Goal: Task Accomplishment & Management: Use online tool/utility

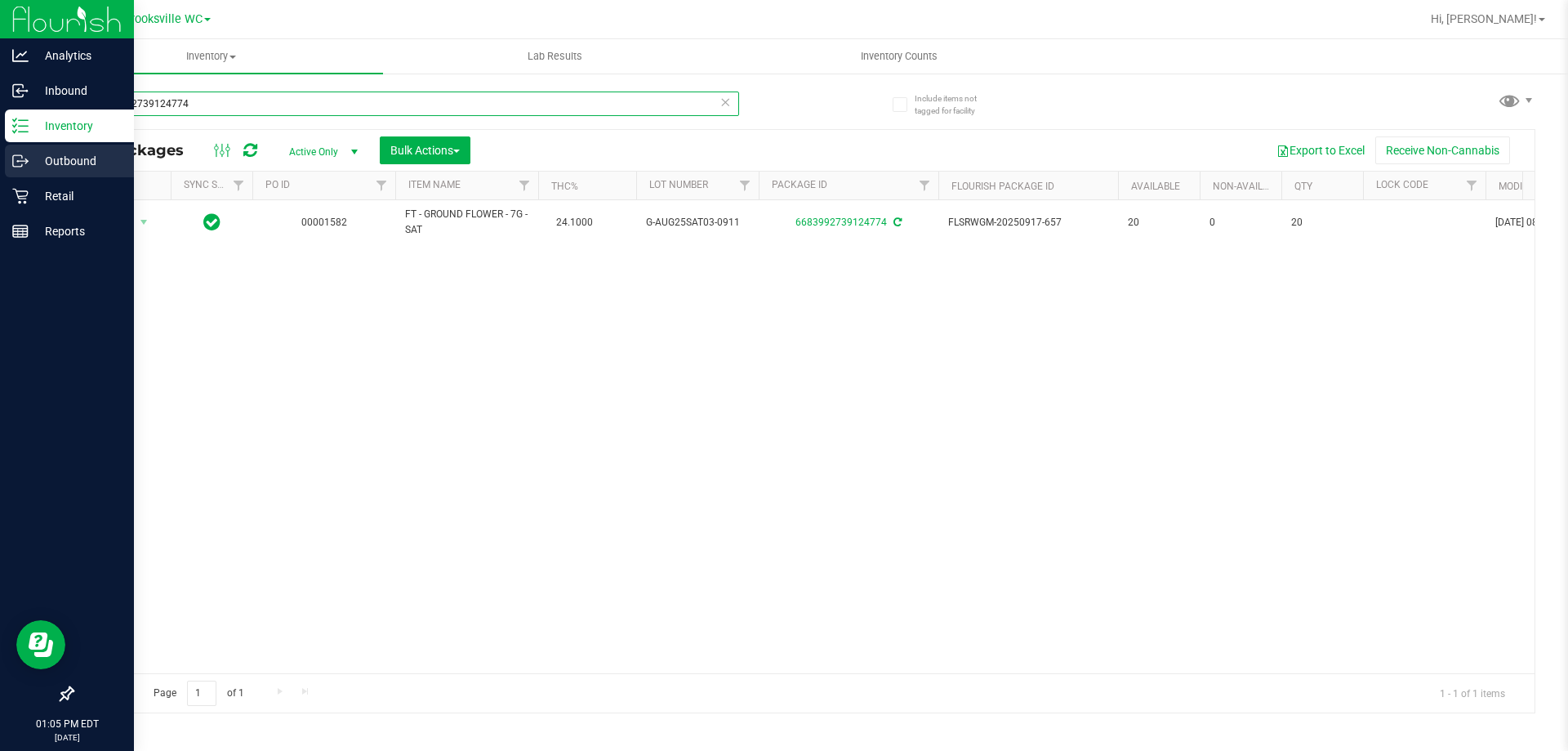
drag, startPoint x: 210, startPoint y: 97, endPoint x: 0, endPoint y: 154, distance: 217.6
click at [0, 154] on div "Analytics Inbound Inventory Outbound Retail Reports 01:05 PM EDT [DATE] 09/23 B…" at bounding box center [784, 376] width 1568 height 751
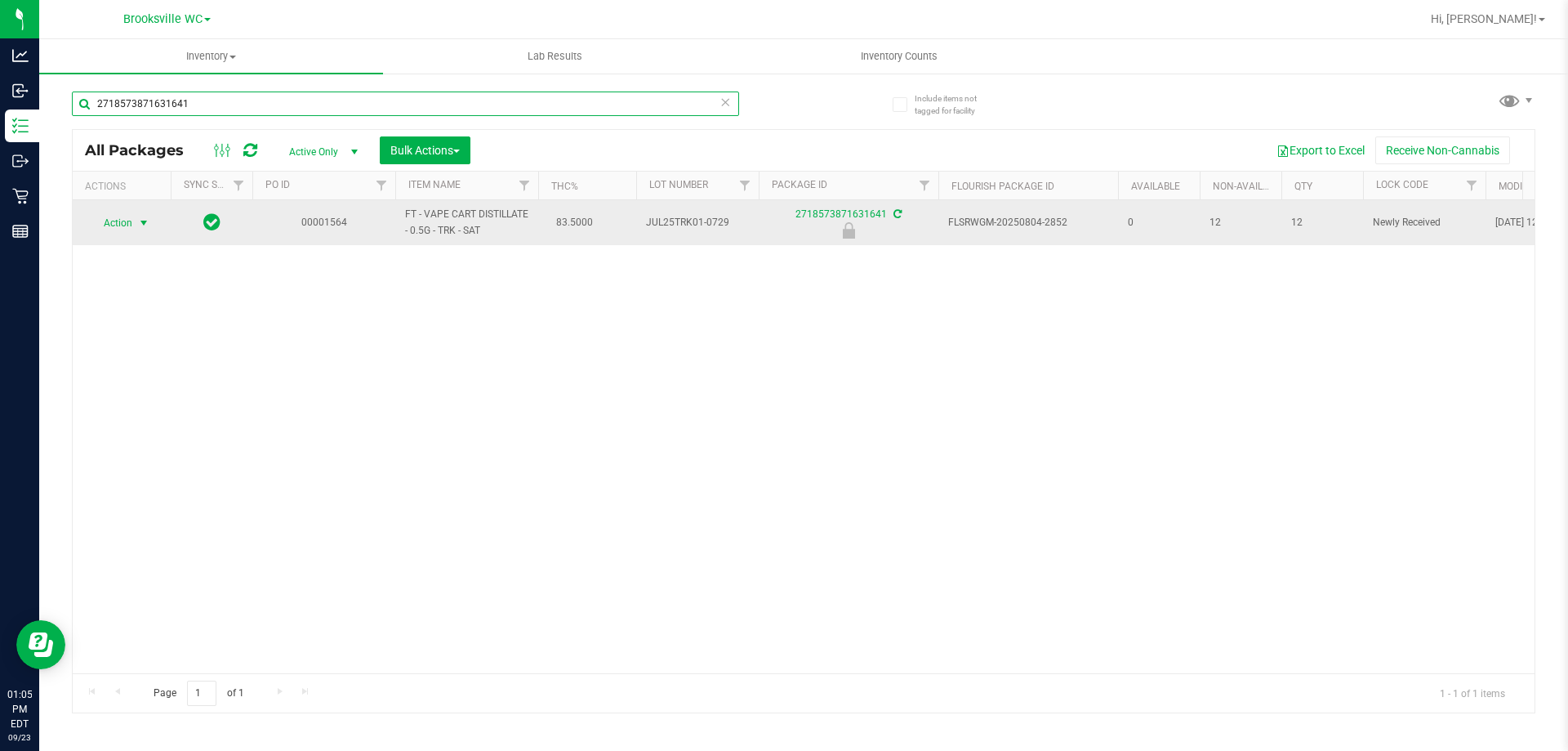
type input "2718573871631641"
click at [121, 223] on span "Action" at bounding box center [111, 222] width 44 height 23
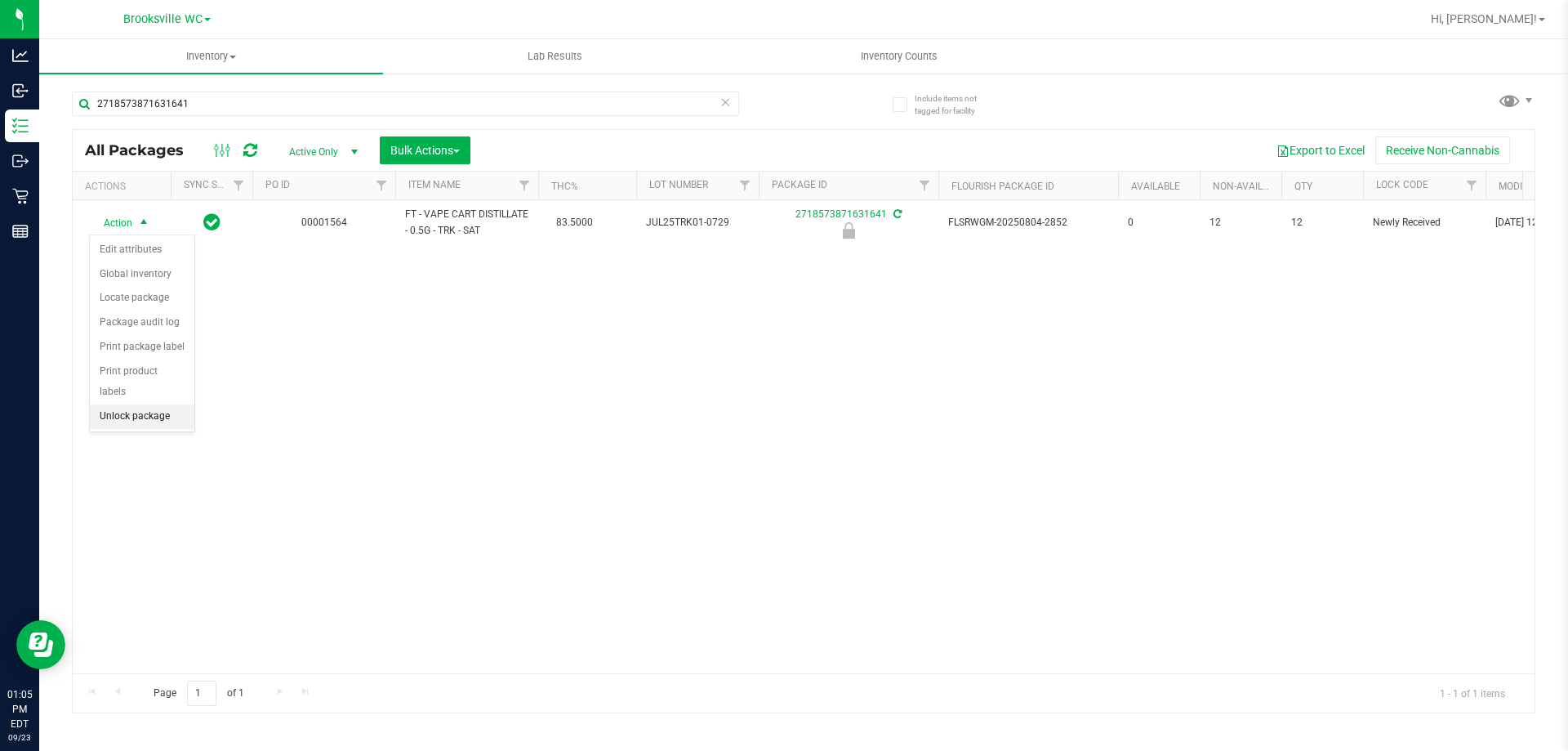
click at [139, 404] on li "Unlock package" at bounding box center [142, 416] width 105 height 25
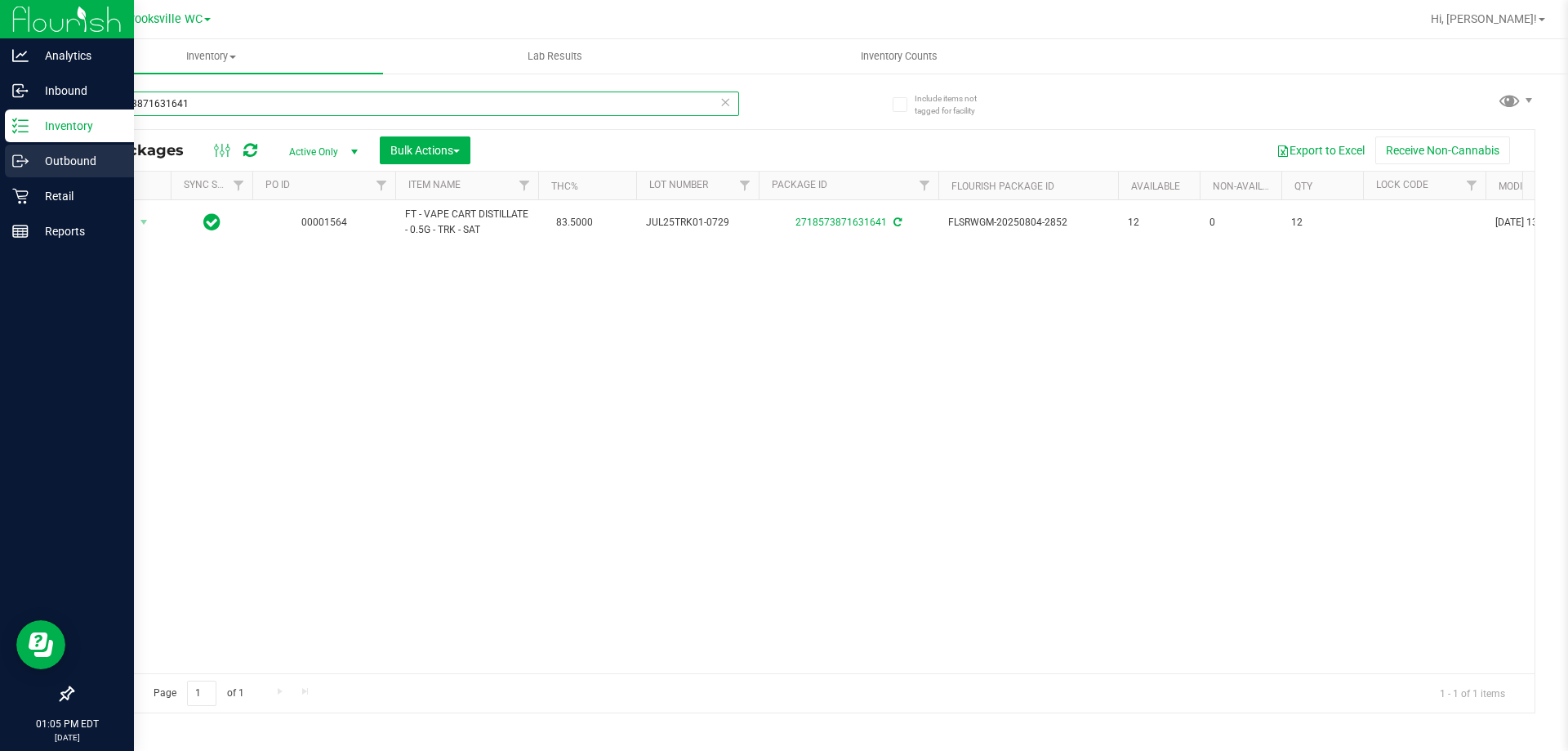
drag, startPoint x: 203, startPoint y: 107, endPoint x: 0, endPoint y: 146, distance: 206.7
click at [0, 146] on div "Analytics Inbound Inventory Outbound Retail Reports 01:05 PM EDT [DATE] 09/23 B…" at bounding box center [784, 376] width 1568 height 751
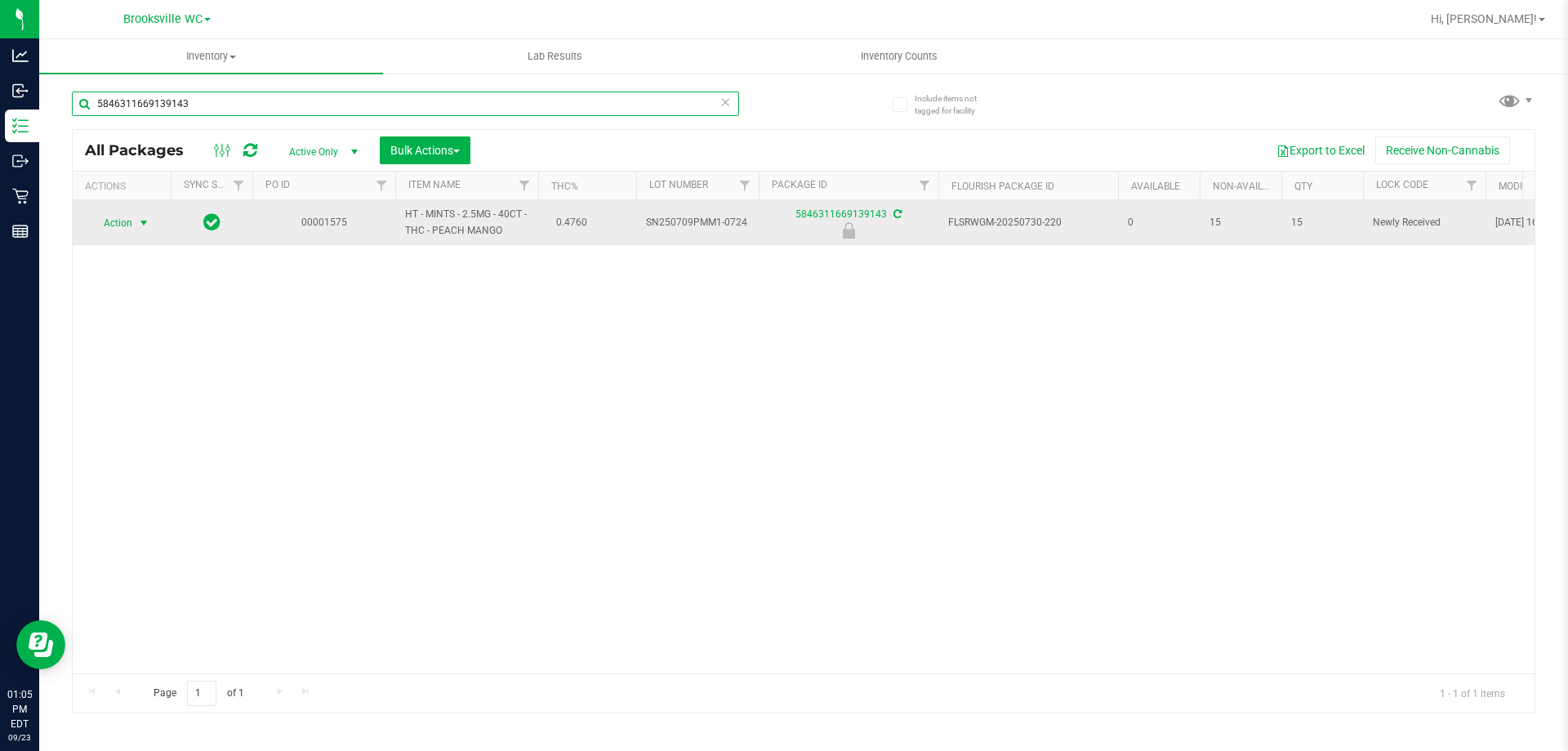
type input "5846311669139143"
click at [132, 223] on span "Action" at bounding box center [111, 222] width 44 height 23
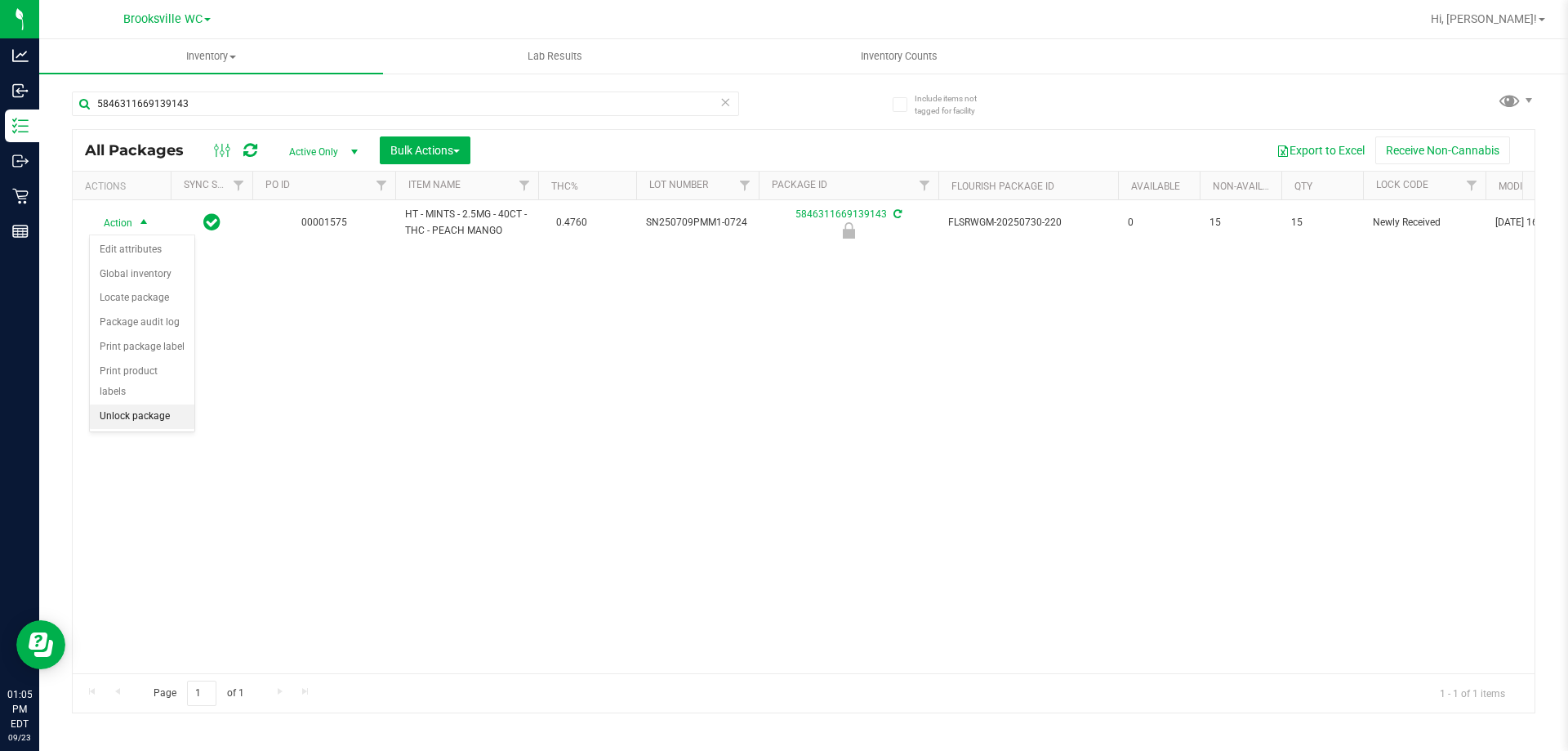
click at [118, 408] on ul "Edit attributes Global inventory Locate package Package audit log Print package…" at bounding box center [142, 333] width 105 height 191
click at [130, 404] on li "Unlock package" at bounding box center [142, 416] width 105 height 25
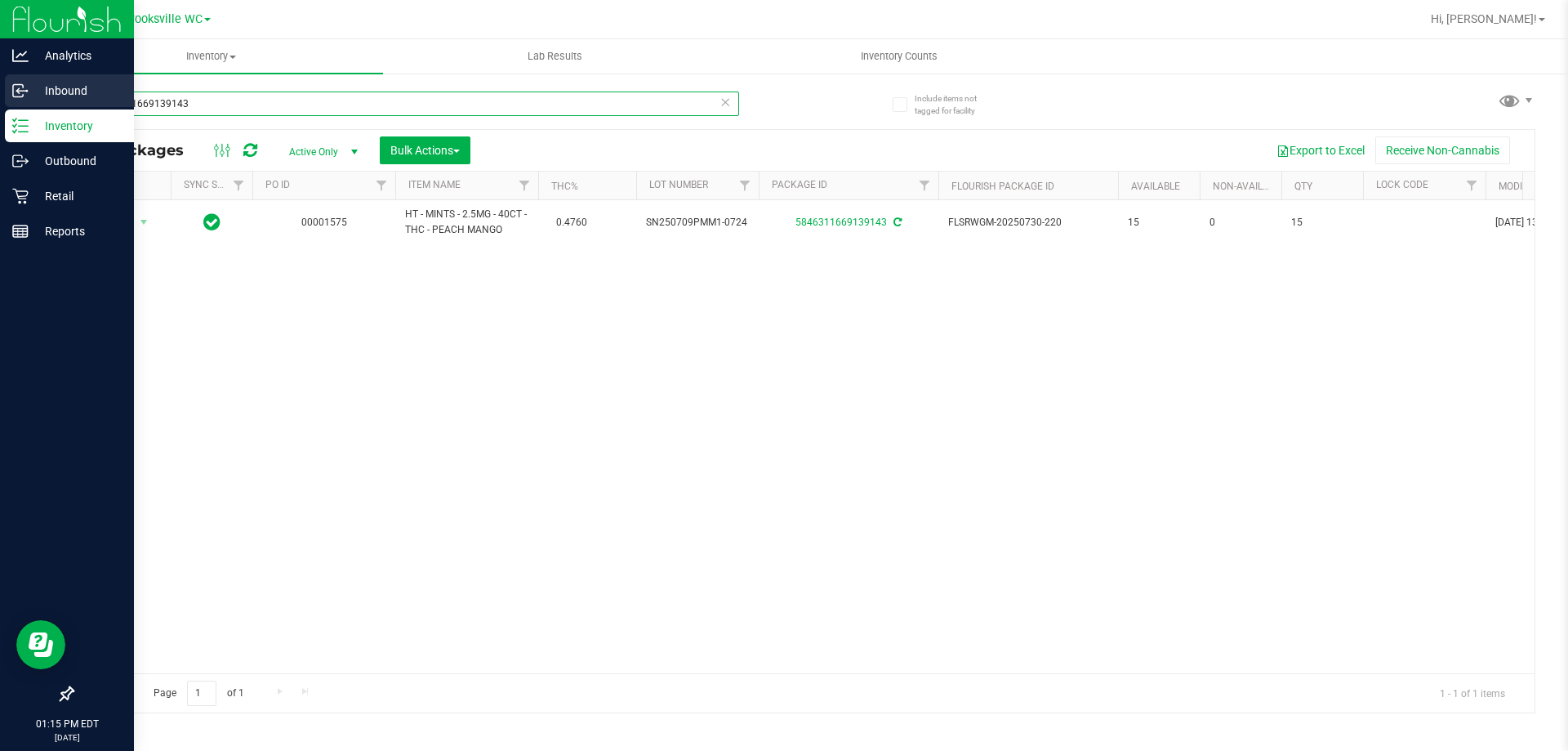
drag, startPoint x: 252, startPoint y: 114, endPoint x: 0, endPoint y: 90, distance: 253.1
click at [0, 116] on div "Analytics Inbound Inventory Outbound Retail Reports 01:15 PM EDT [DATE] 09/23 B…" at bounding box center [784, 376] width 1568 height 751
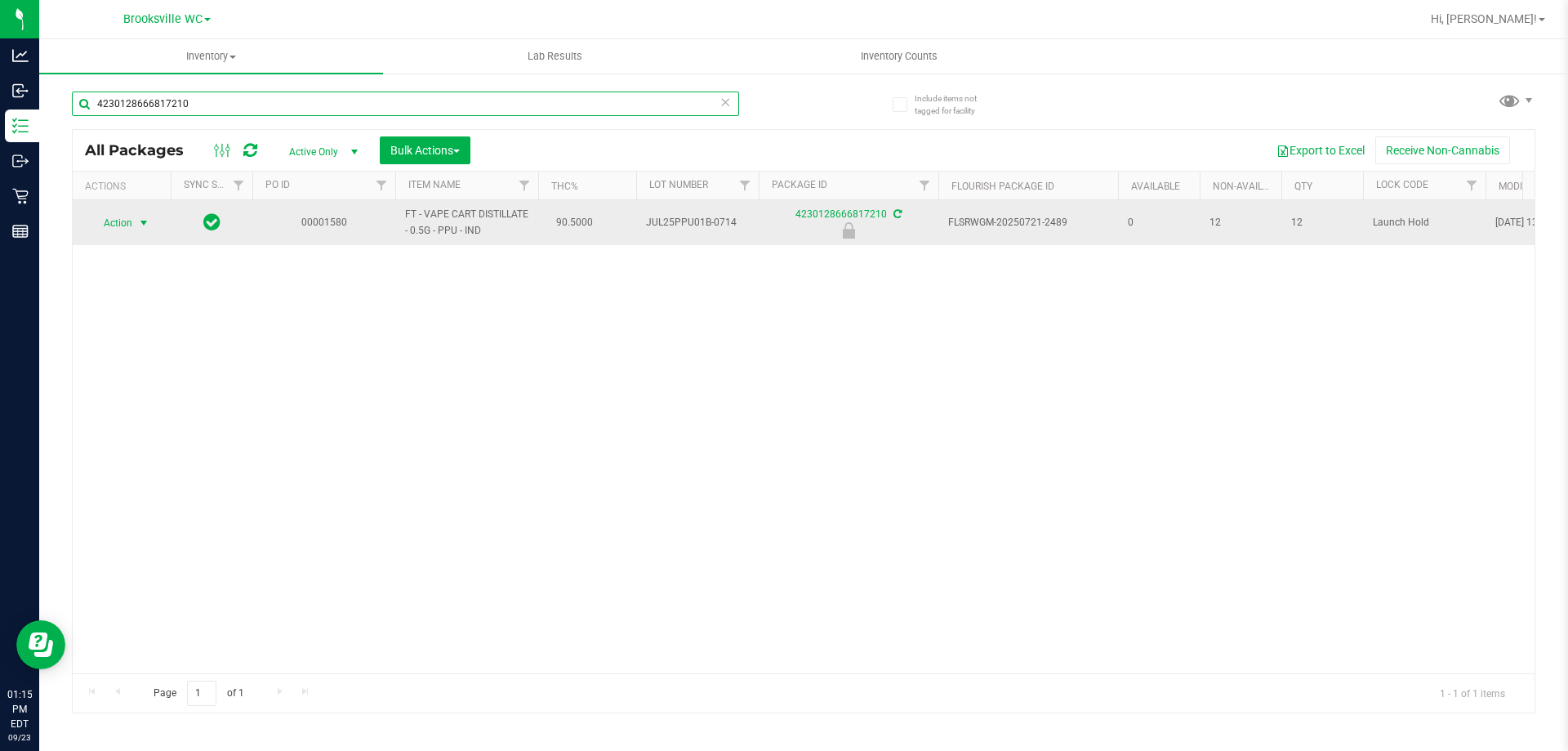
type input "4230128666817210"
click at [120, 228] on span "Action" at bounding box center [111, 222] width 44 height 23
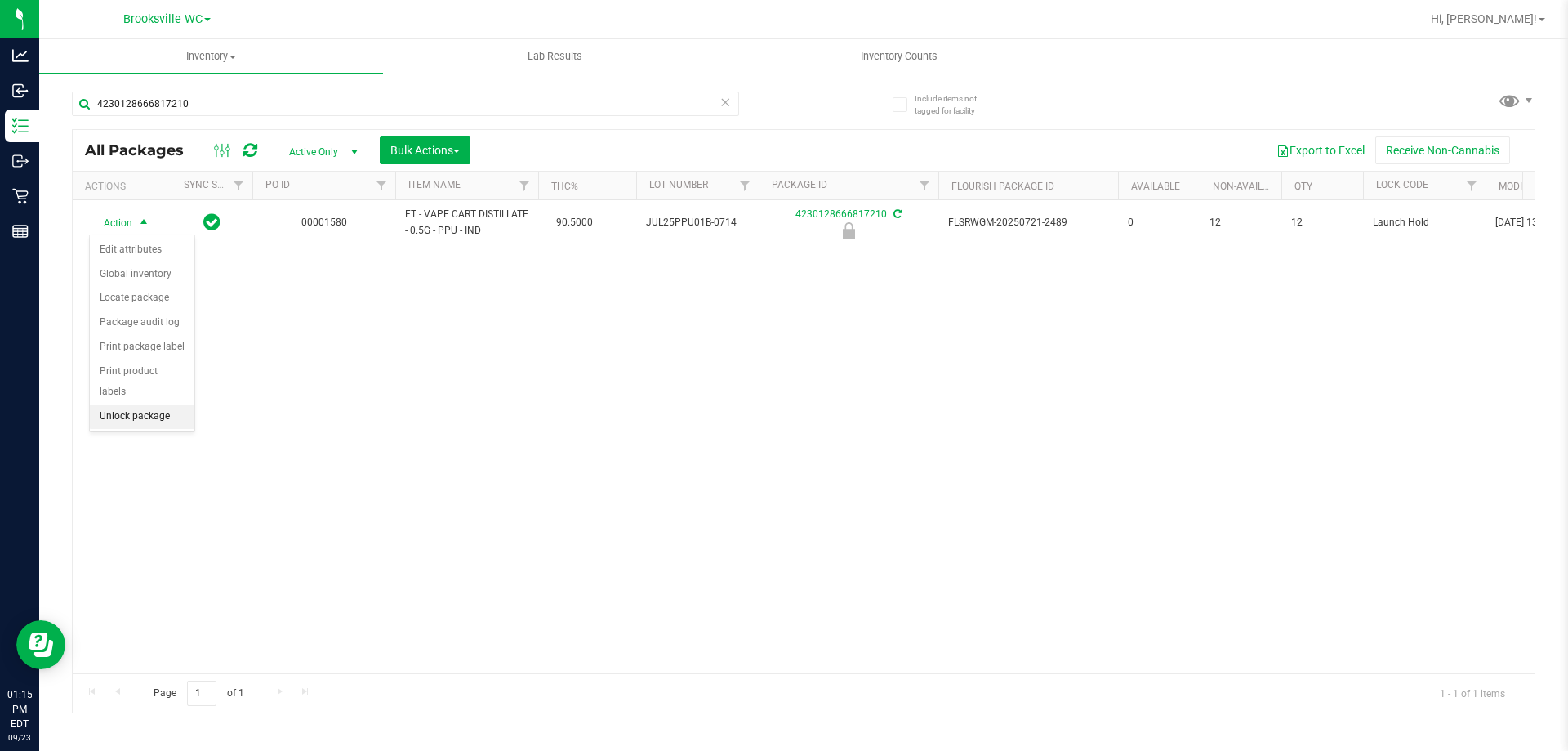
click at [97, 404] on li "Unlock package" at bounding box center [142, 416] width 105 height 25
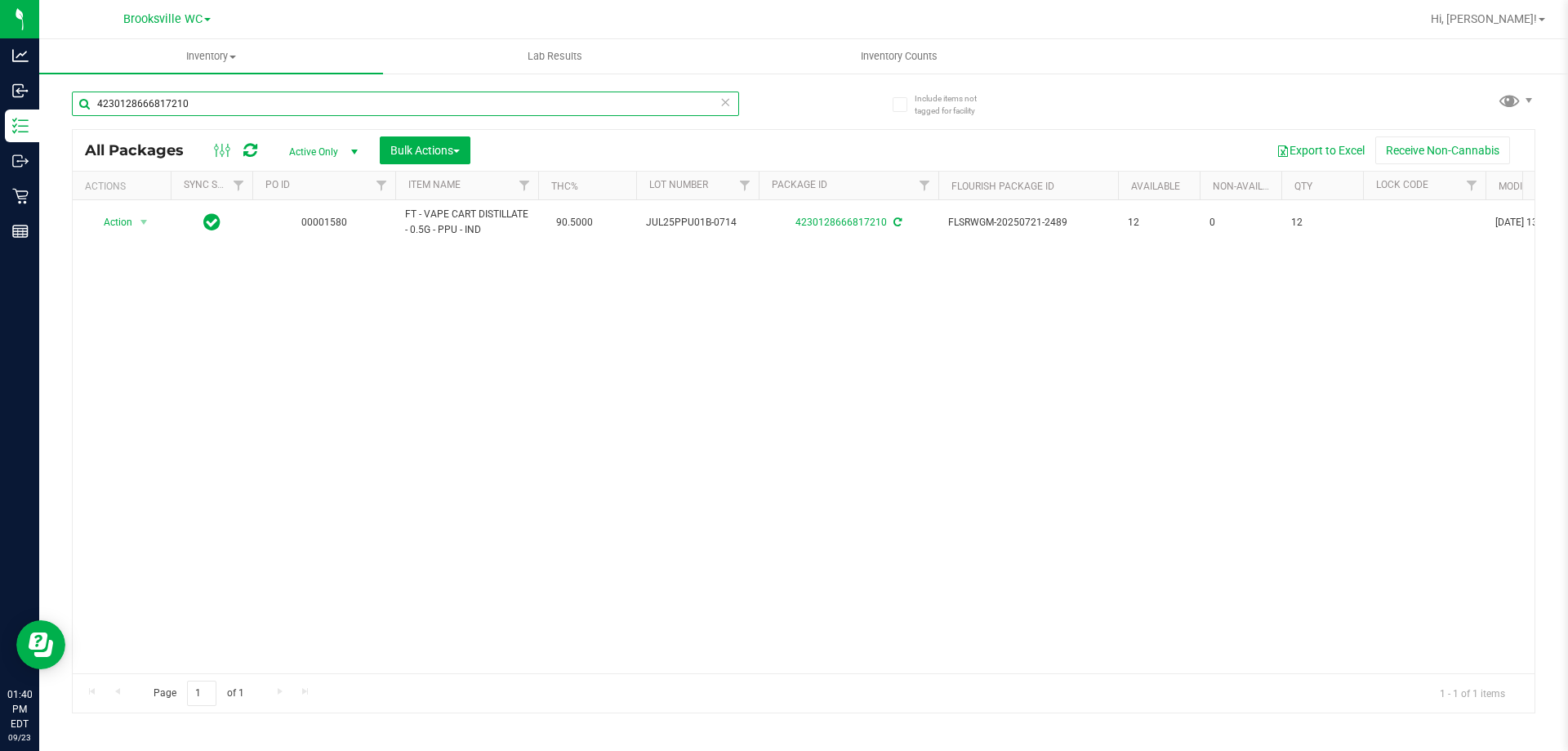
drag, startPoint x: 521, startPoint y: 99, endPoint x: 0, endPoint y: -1, distance: 530.5
click at [0, 0] on html "Analytics Inbound Inventory Outbound Retail Reports 01:40 PM EDT [DATE] 09/23 B…" at bounding box center [784, 376] width 1568 height 751
type input "5754695666982771"
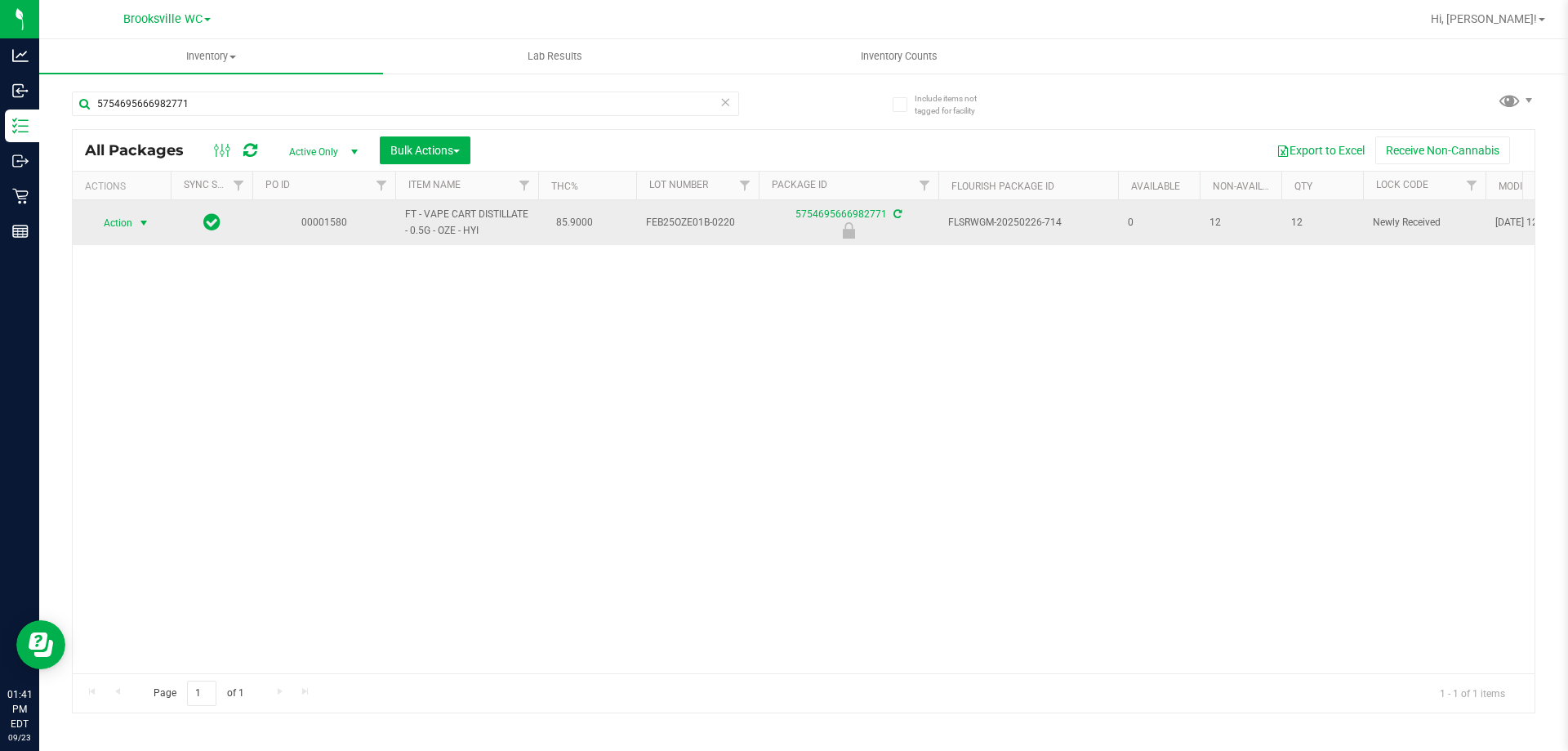
click at [124, 228] on span "Action" at bounding box center [111, 222] width 44 height 23
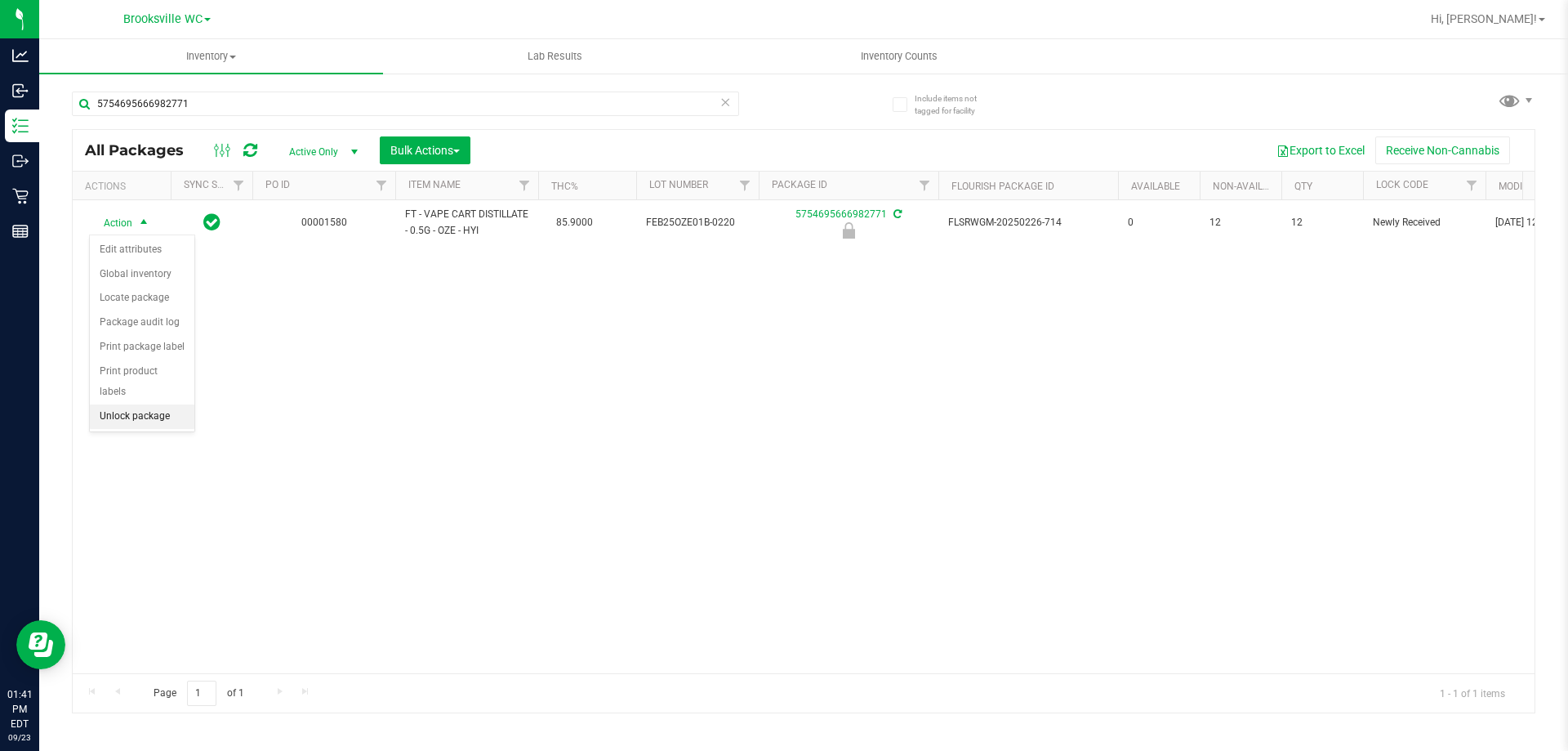
click at [126, 404] on li "Unlock package" at bounding box center [142, 416] width 105 height 25
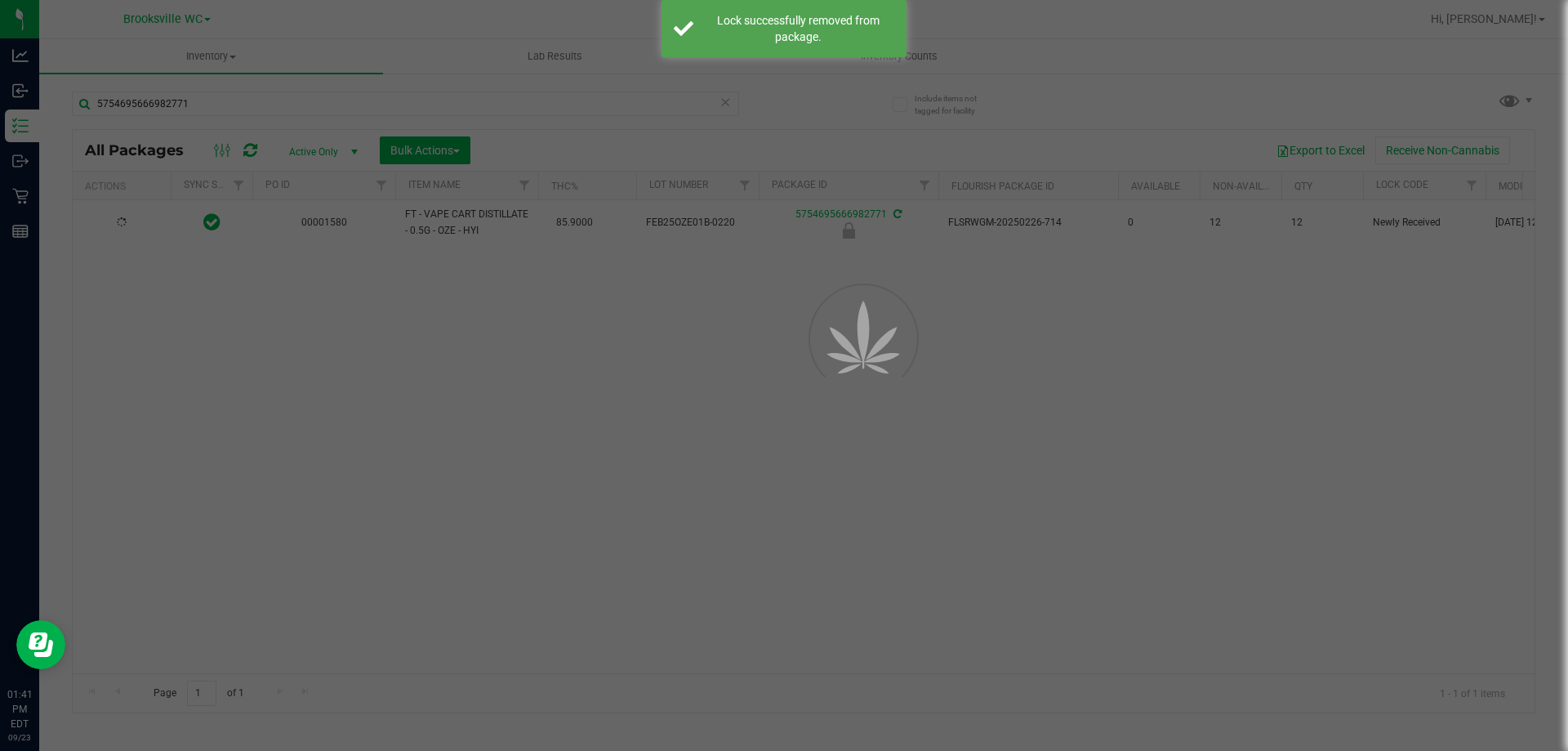
click at [238, 108] on div at bounding box center [784, 376] width 1568 height 751
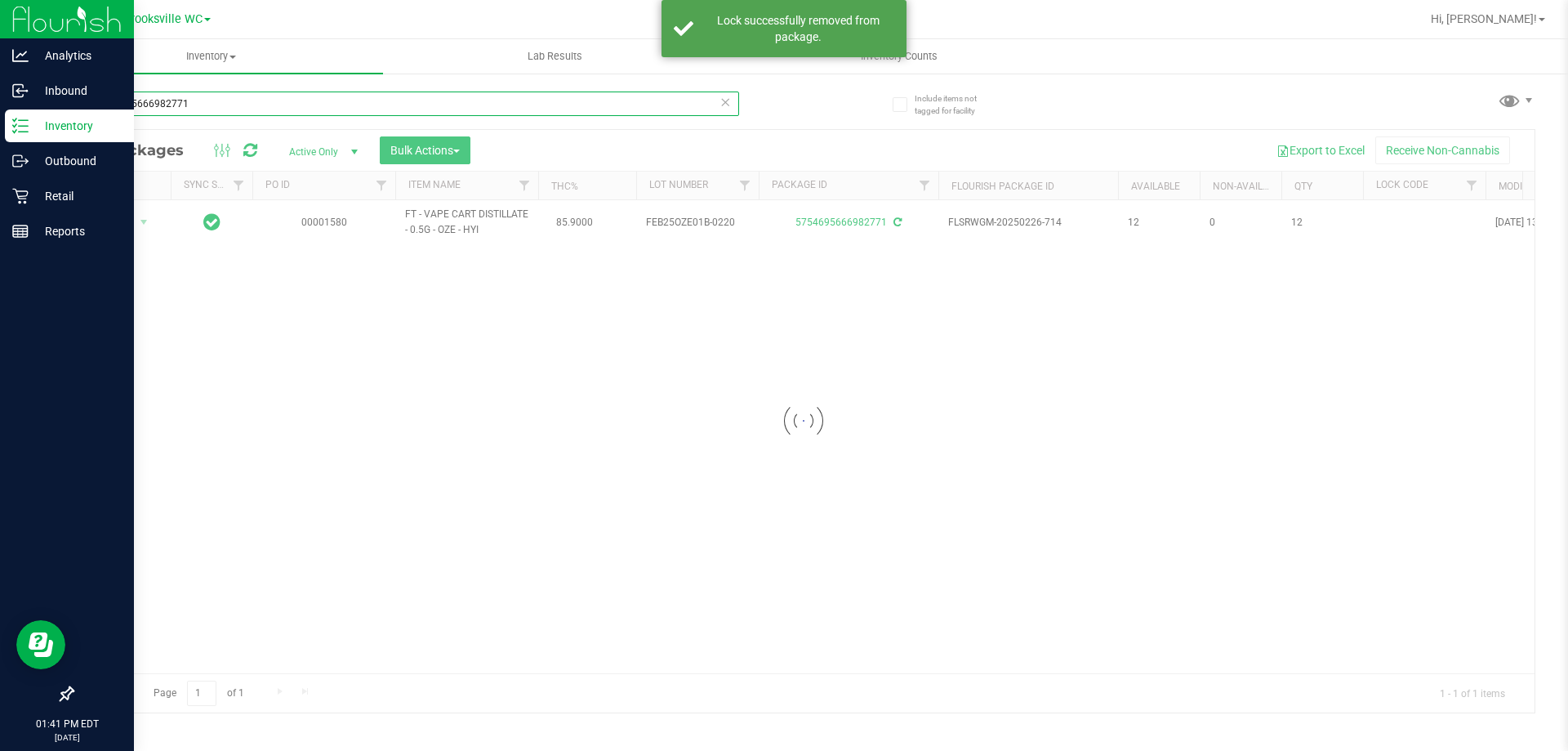
drag, startPoint x: 213, startPoint y: 102, endPoint x: 35, endPoint y: 117, distance: 178.6
click at [35, 117] on div "Analytics Inbound Inventory Outbound Retail Reports 01:41 PM EDT [DATE] 09/23 B…" at bounding box center [784, 376] width 1568 height 751
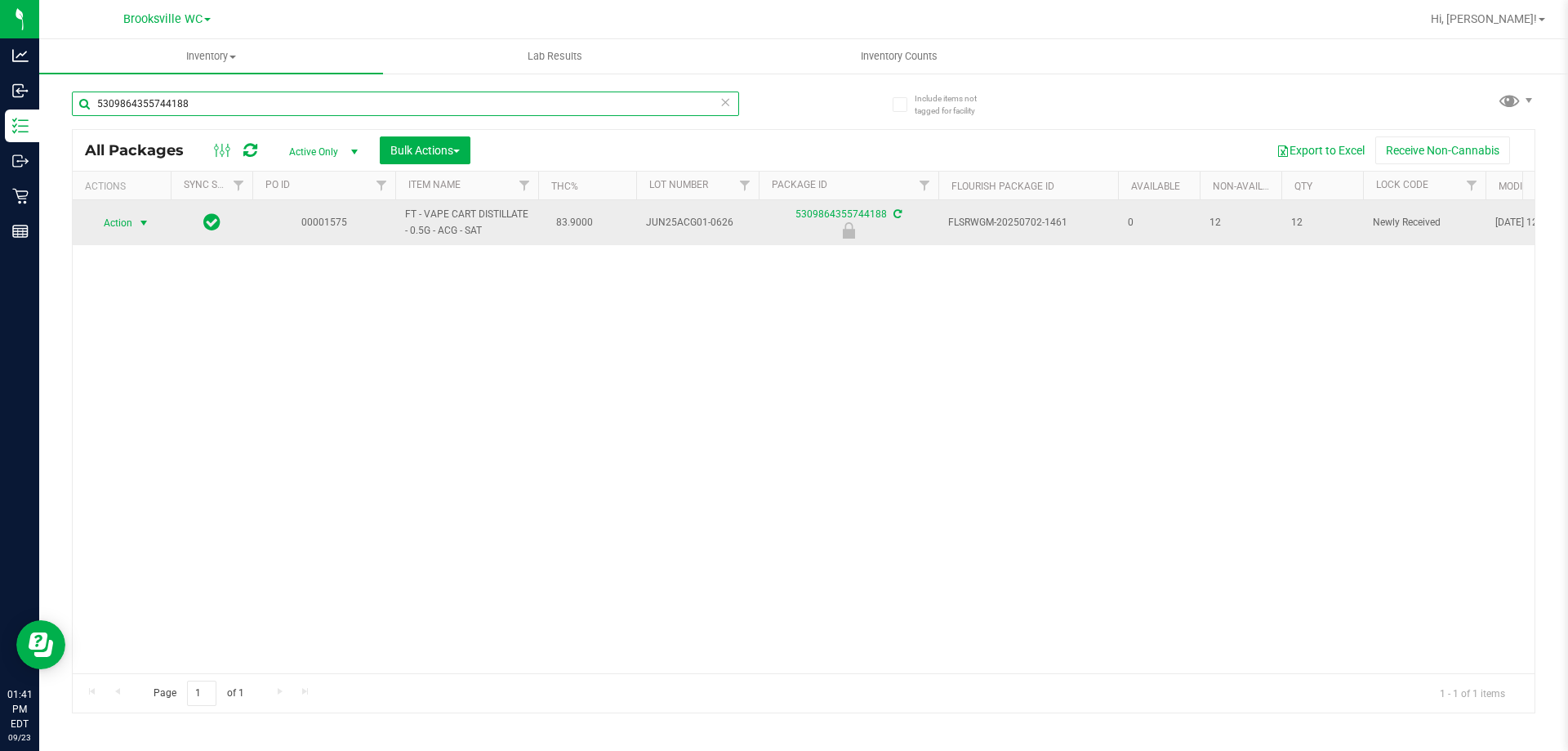
type input "5309864355744188"
click at [120, 225] on span "Action" at bounding box center [111, 222] width 44 height 23
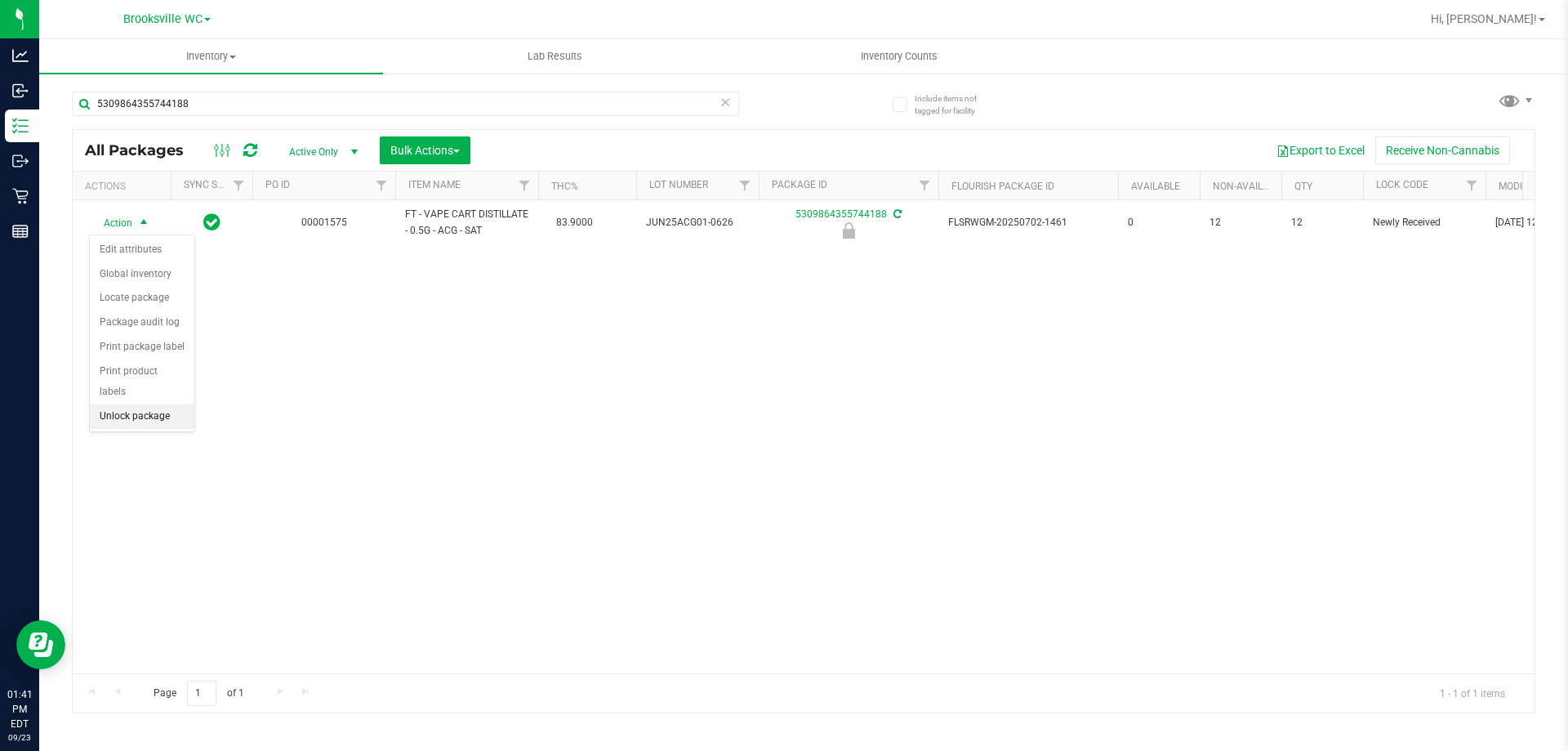
click at [167, 404] on li "Unlock package" at bounding box center [142, 416] width 105 height 25
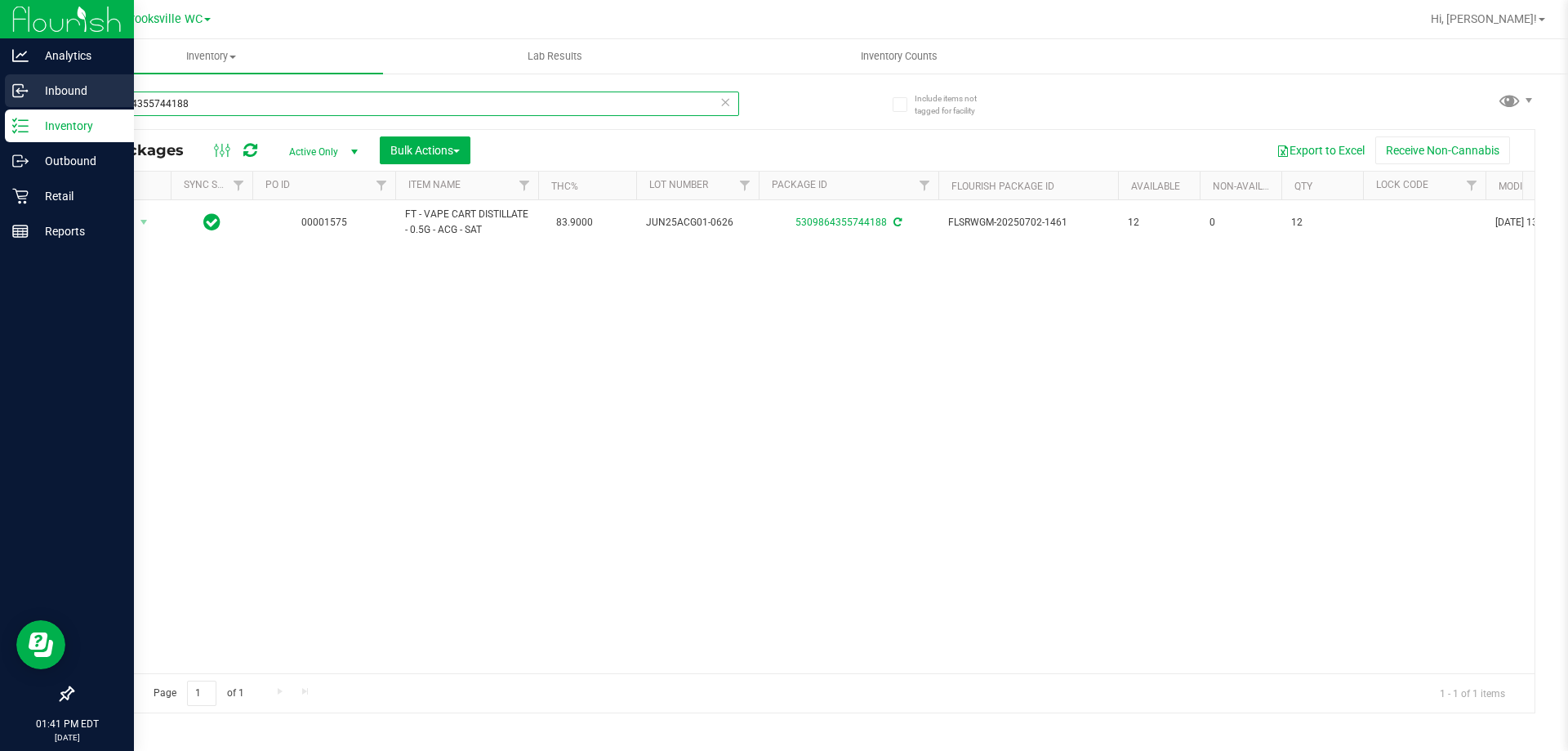
drag, startPoint x: 502, startPoint y: 112, endPoint x: 0, endPoint y: 103, distance: 502.1
click at [0, 103] on div "Analytics Inbound Inventory Outbound Retail Reports 01:41 PM EDT [DATE] 09/23 B…" at bounding box center [784, 376] width 1568 height 751
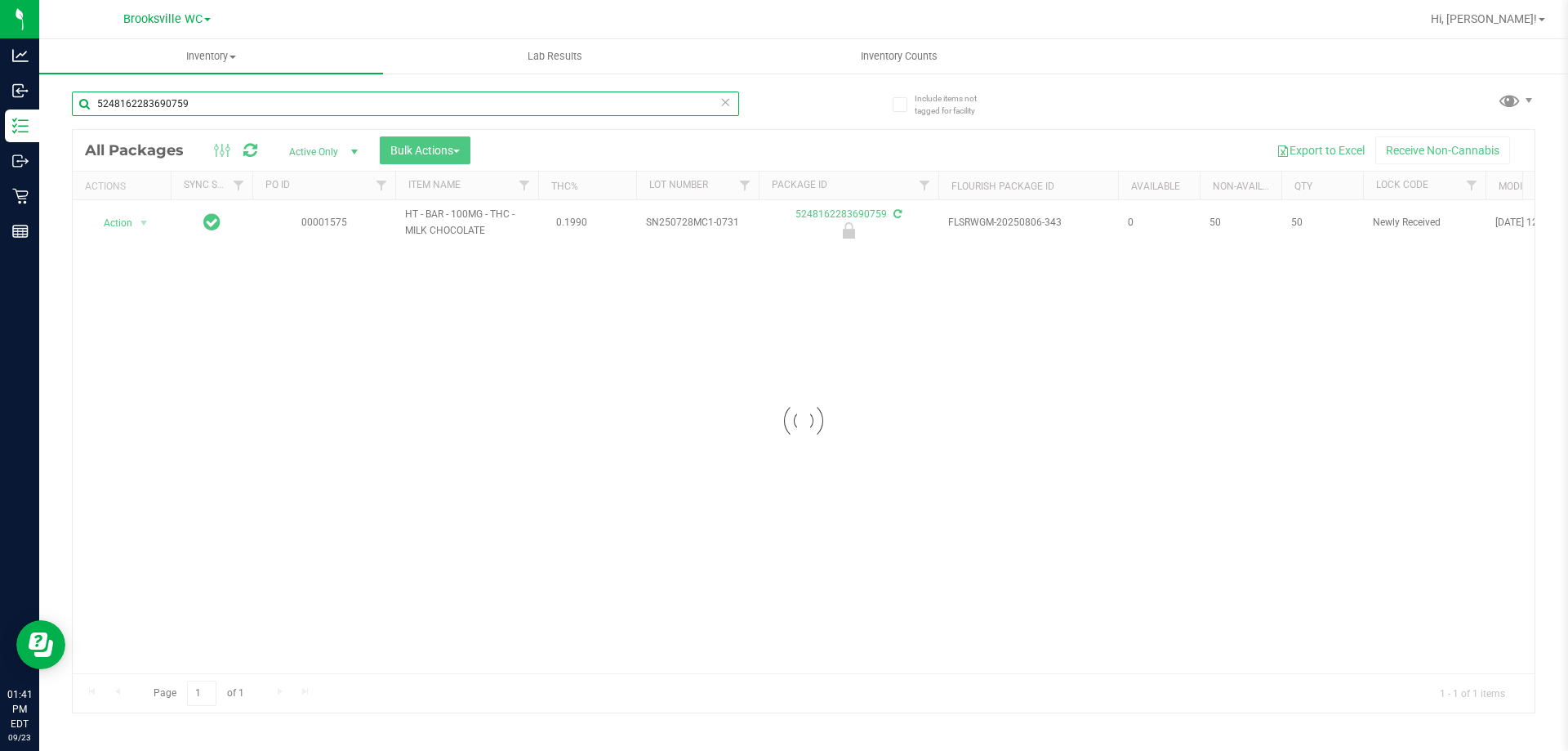
type input "5248162283690759"
click at [121, 230] on div at bounding box center [804, 420] width 1462 height 582
click at [121, 221] on div at bounding box center [804, 420] width 1462 height 582
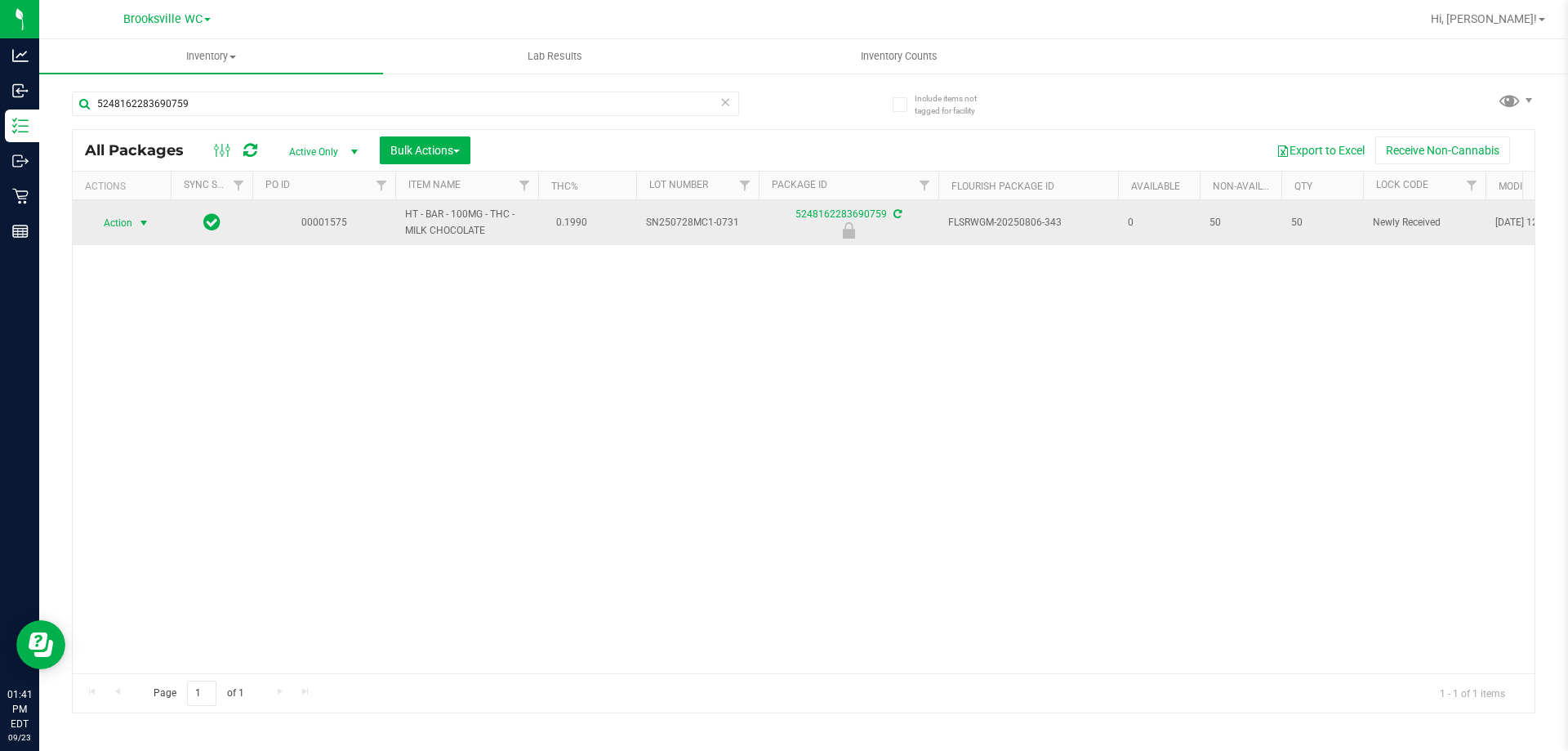
click at [126, 222] on span "Action" at bounding box center [111, 222] width 44 height 23
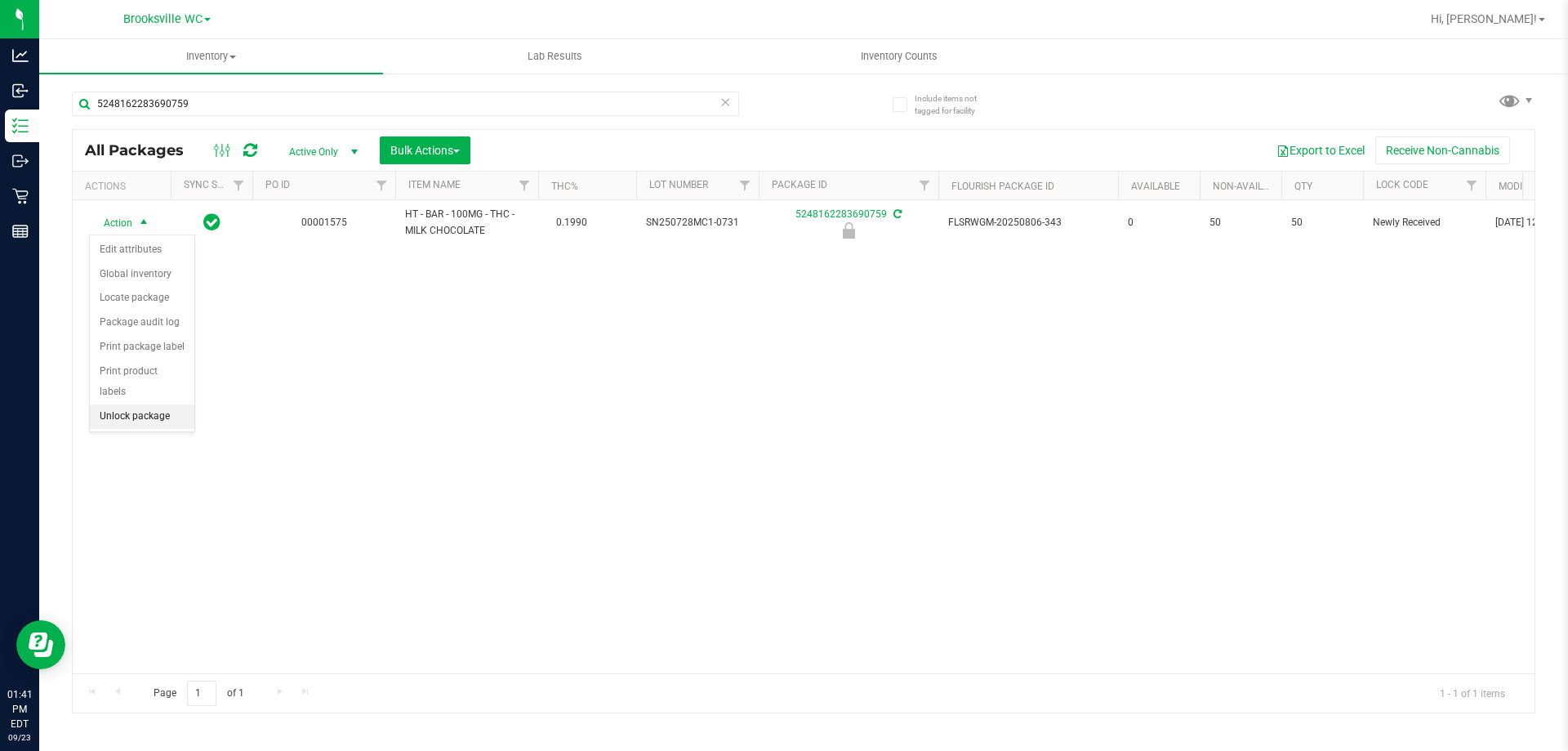
click at [172, 404] on li "Unlock package" at bounding box center [142, 416] width 105 height 25
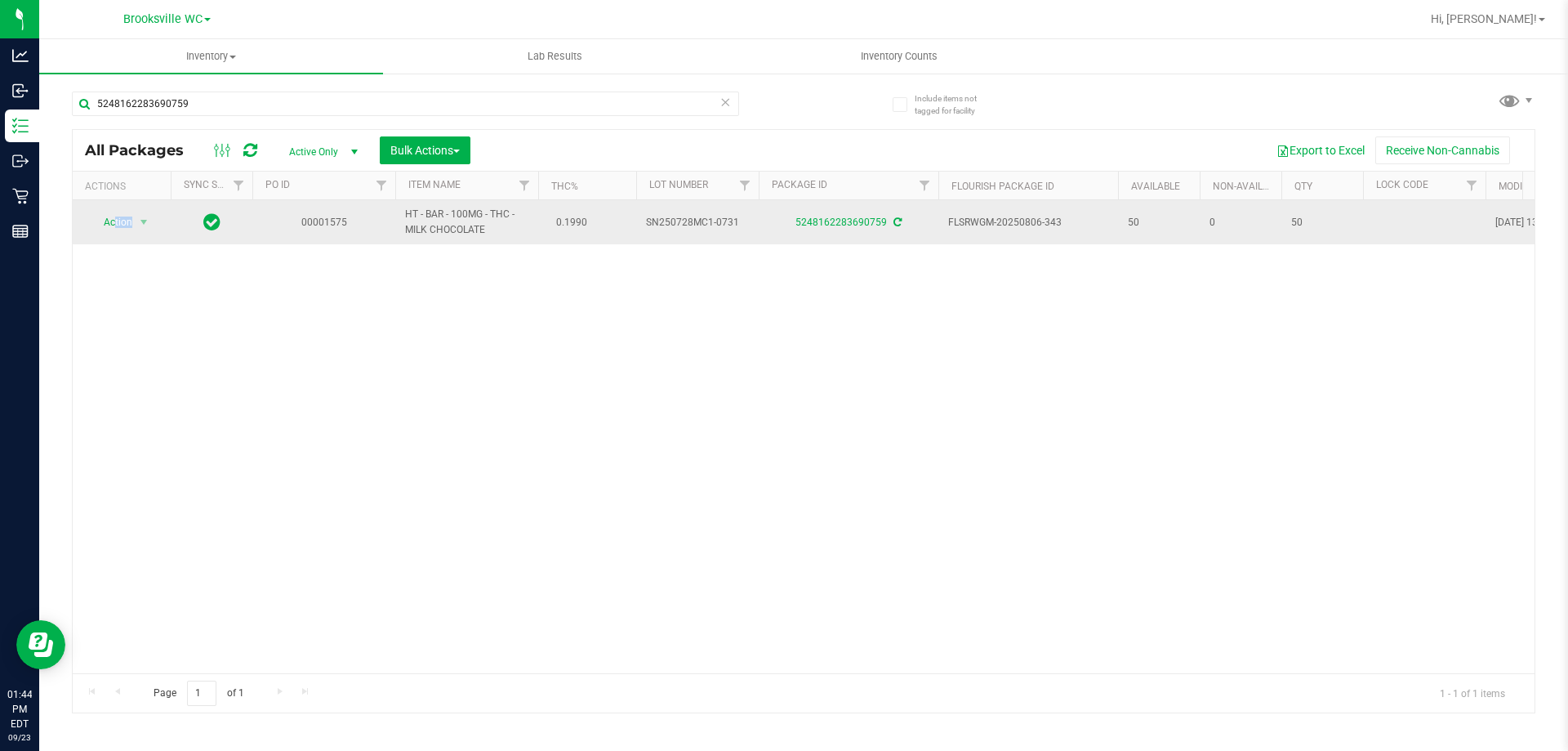
click at [116, 233] on td "Action Action Adjust qty Create package Edit attributes Global inventory Locate…" at bounding box center [122, 222] width 98 height 44
click at [124, 223] on span "Action" at bounding box center [111, 221] width 44 height 23
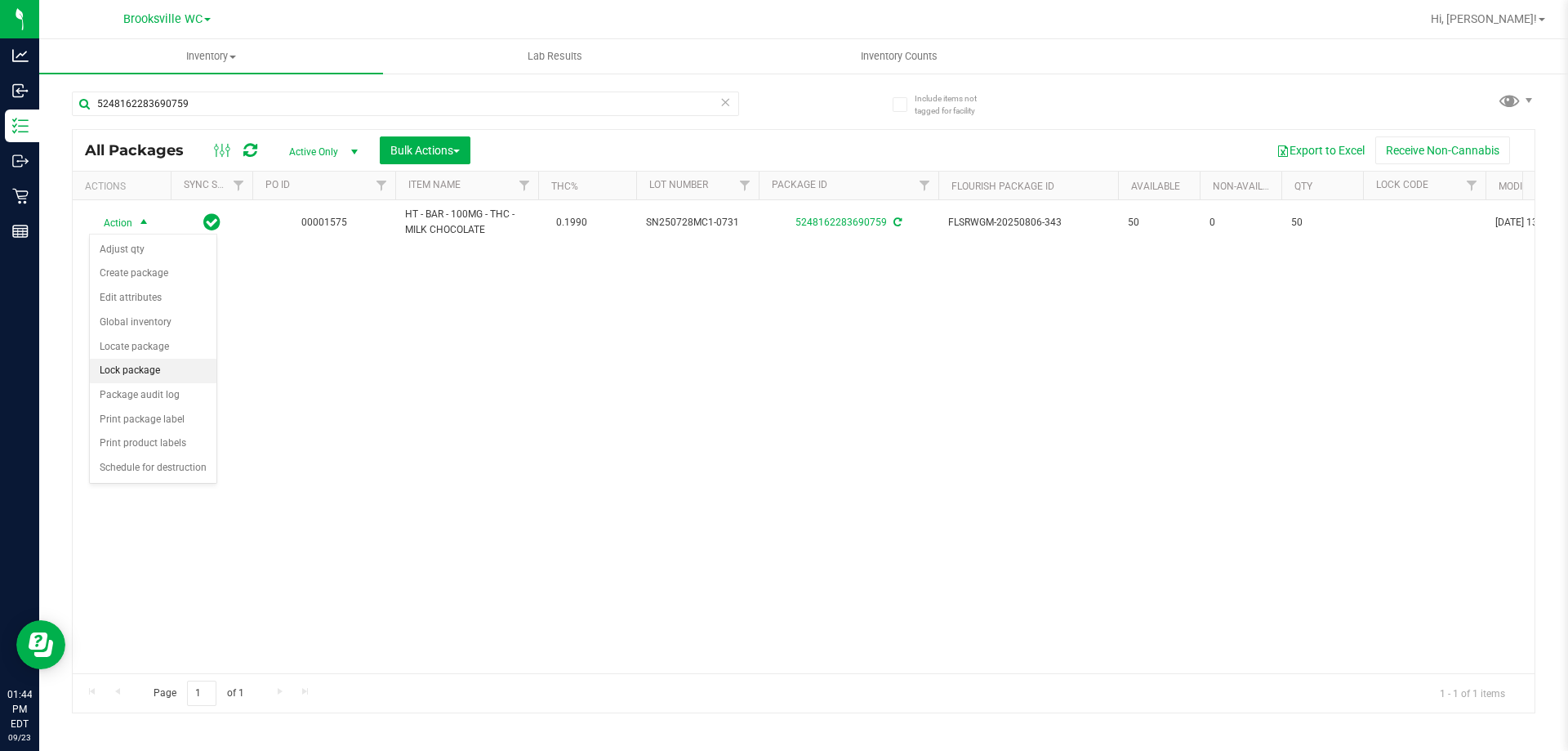
click at [166, 375] on li "Lock package" at bounding box center [153, 371] width 126 height 25
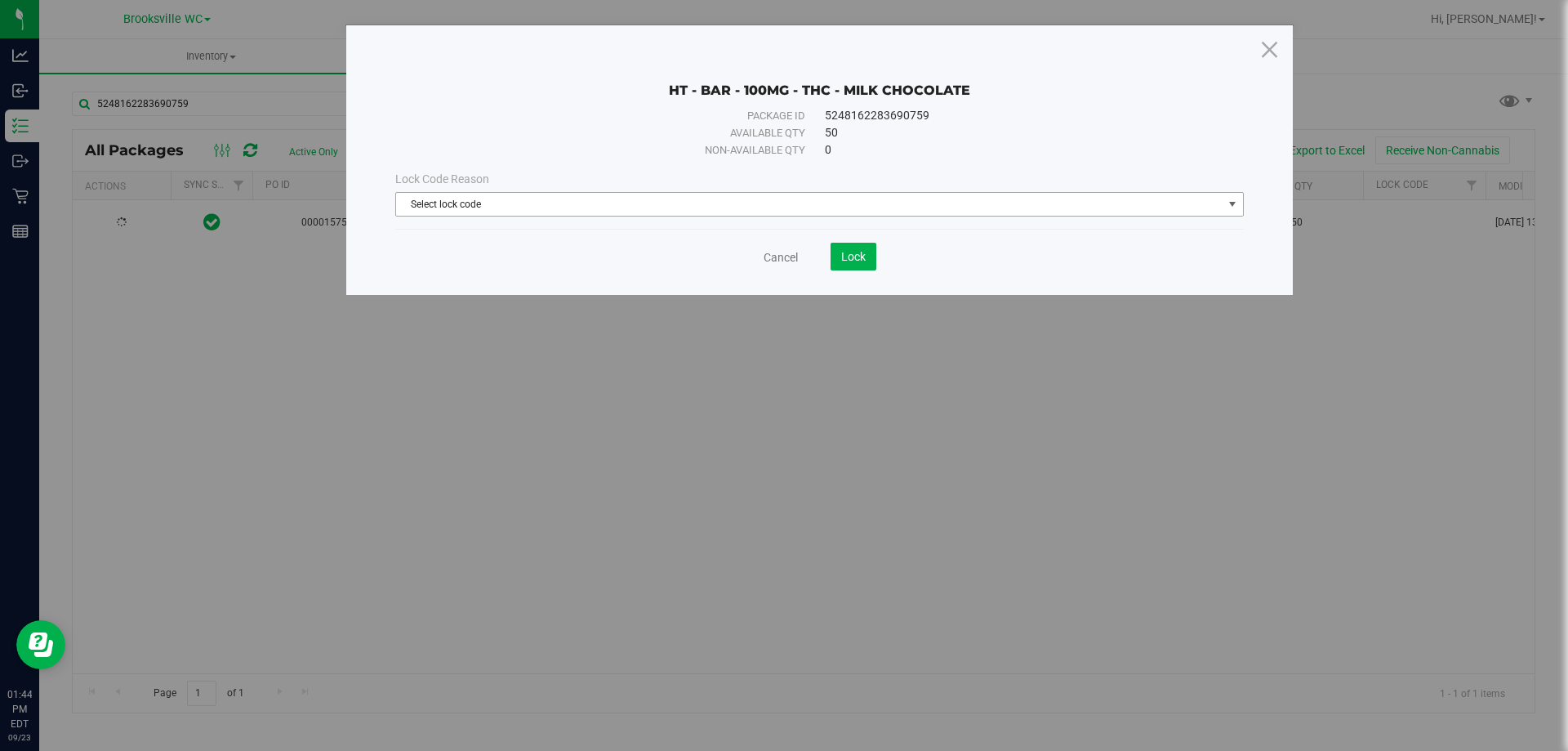
click at [639, 196] on span "Select lock code" at bounding box center [809, 204] width 827 height 23
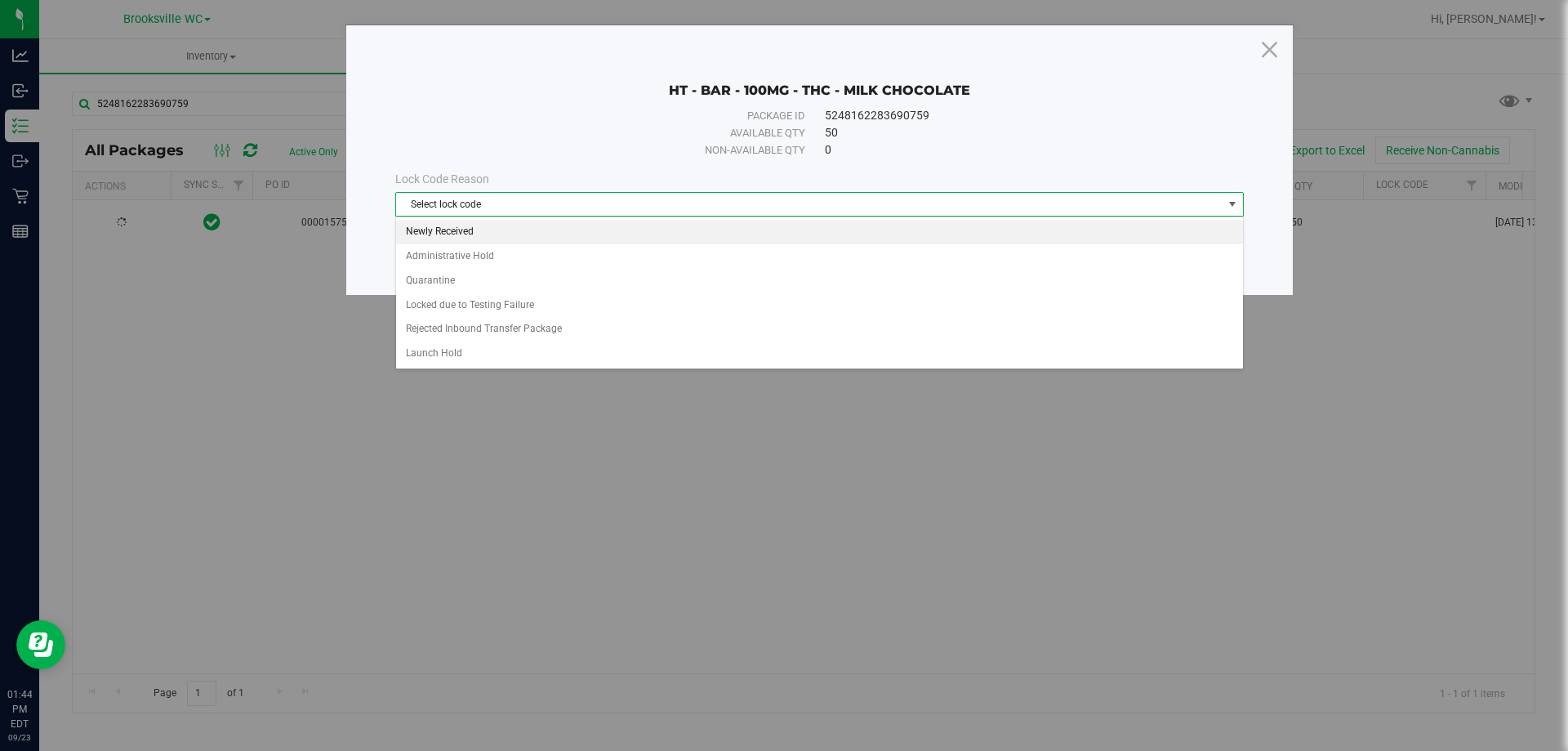
click at [482, 232] on li "Newly Received" at bounding box center [819, 231] width 847 height 25
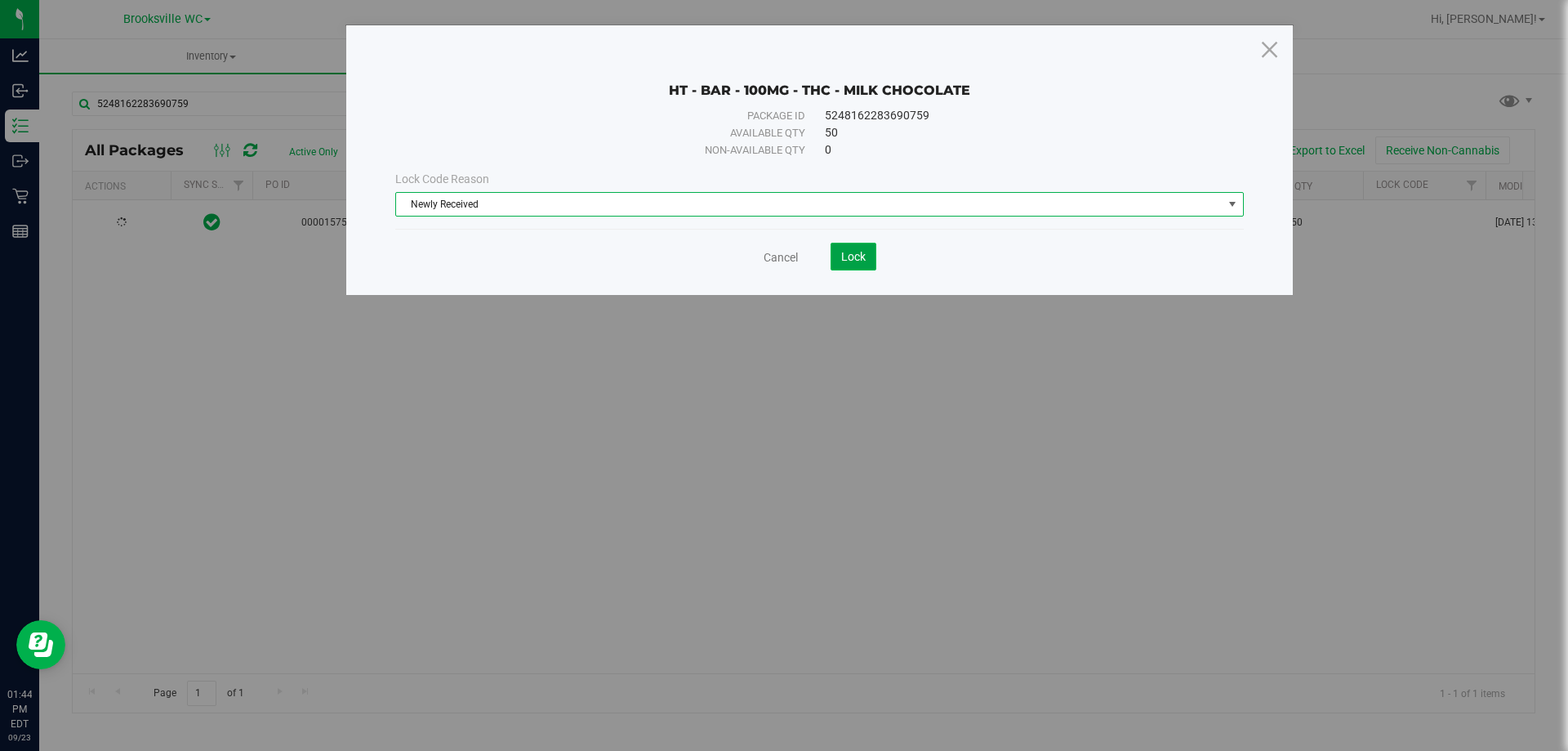
click at [856, 253] on span "Lock" at bounding box center [854, 256] width 25 height 13
